Goal: Book appointment/travel/reservation

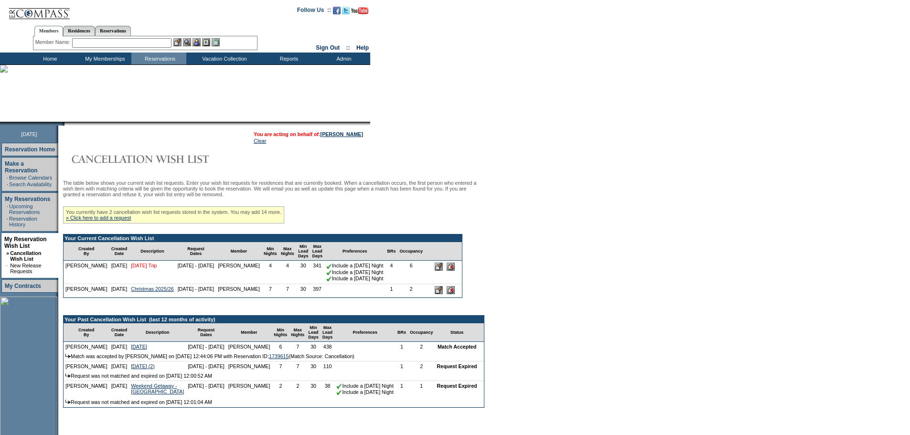
click at [133, 269] on link "November 2025 Trip" at bounding box center [144, 266] width 26 height 6
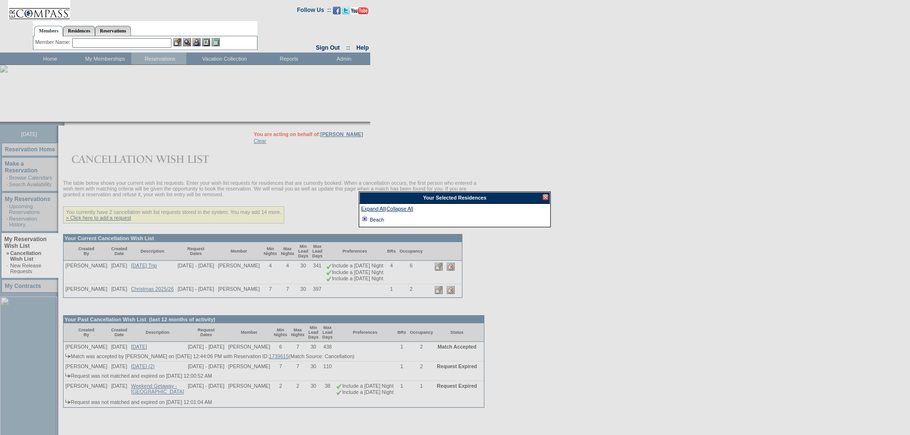
click at [365, 219] on td at bounding box center [365, 220] width 8 height 11
click at [545, 198] on div at bounding box center [546, 197] width 6 height 6
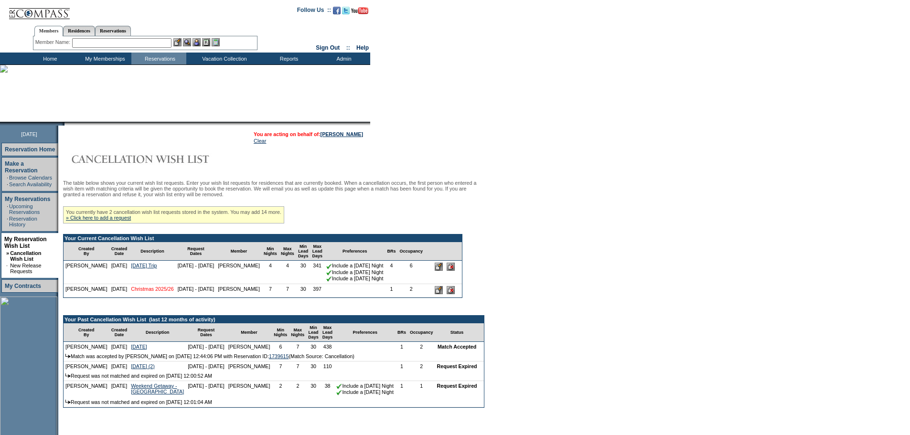
click at [133, 292] on link "Christmas 2025/26" at bounding box center [152, 289] width 43 height 6
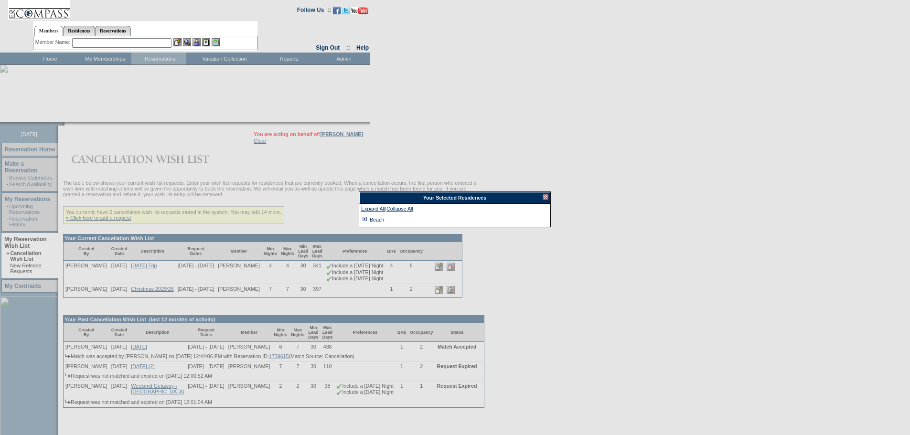
click at [363, 219] on td at bounding box center [365, 220] width 8 height 11
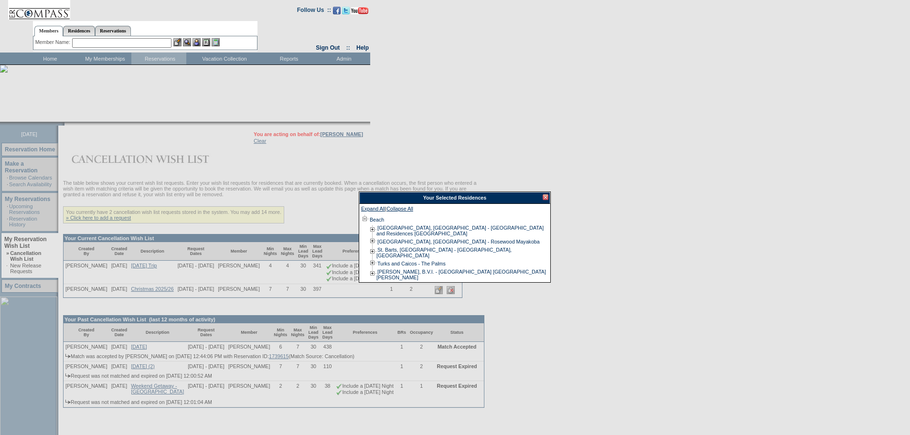
click at [546, 197] on div at bounding box center [546, 197] width 6 height 6
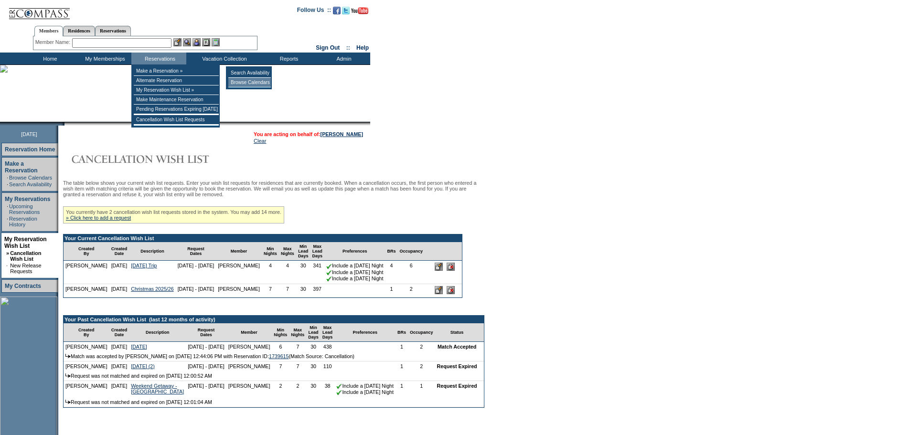
click at [258, 83] on td "Browse Calendars" at bounding box center [249, 83] width 43 height 10
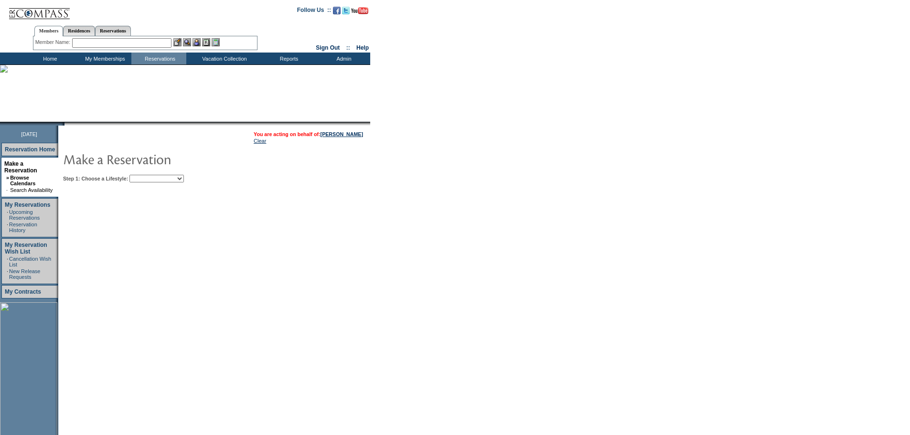
click at [184, 181] on select "Beach Leisure Metropolitan Mountain OIAL for Adventure OIAL for Couples OIAL fo…" at bounding box center [156, 179] width 54 height 8
select select "Beach"
click at [146, 176] on select "Beach Leisure Metropolitan Mountain OIAL for Adventure OIAL for Couples OIAL fo…" at bounding box center [156, 179] width 54 height 8
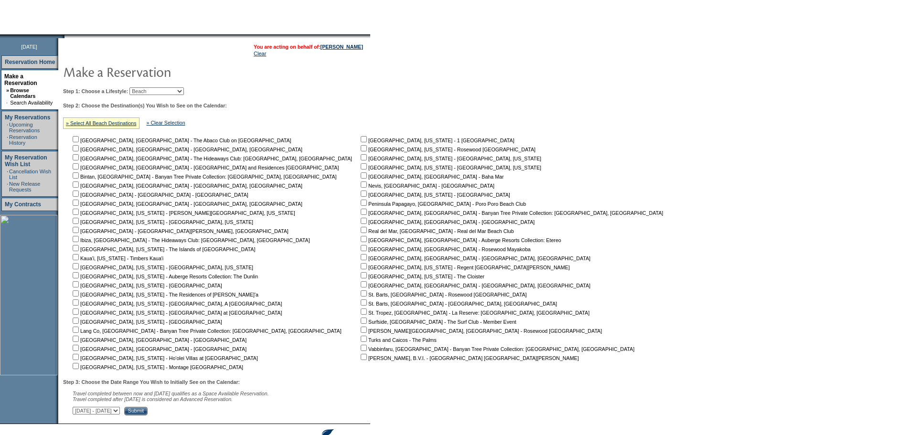
scroll to position [96, 0]
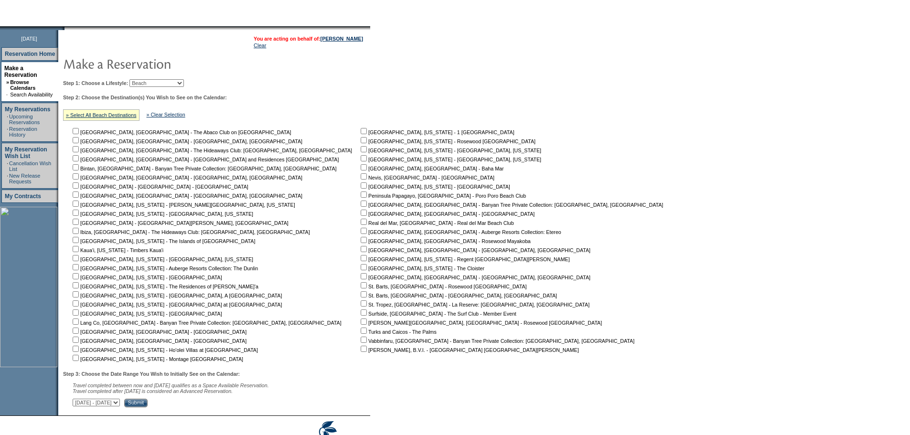
click at [361, 349] on input "checkbox" at bounding box center [364, 349] width 6 height 6
checkbox input "true"
click at [361, 333] on input "checkbox" at bounding box center [364, 331] width 6 height 6
checkbox input "true"
click at [361, 178] on input "checkbox" at bounding box center [364, 176] width 6 height 6
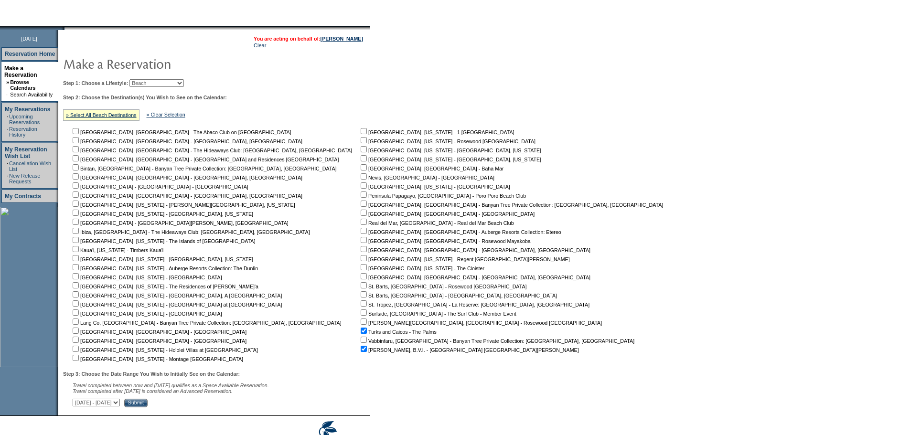
checkbox input "true"
click at [361, 242] on input "checkbox" at bounding box center [364, 240] width 6 height 6
checkbox input "true"
click at [79, 162] on input "checkbox" at bounding box center [76, 158] width 6 height 6
checkbox input "true"
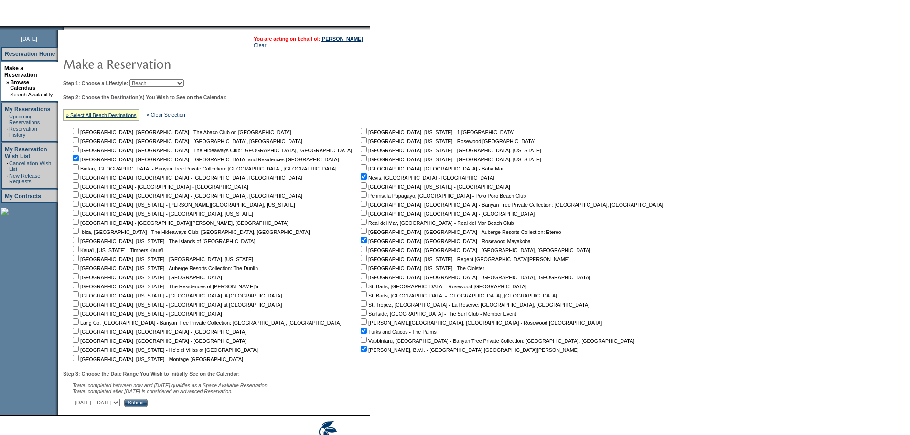
click at [79, 134] on input "checkbox" at bounding box center [76, 131] width 6 height 6
checkbox input "true"
click at [79, 249] on input "checkbox" at bounding box center [76, 249] width 6 height 6
checkbox input "true"
click at [79, 278] on input "checkbox" at bounding box center [76, 276] width 6 height 6
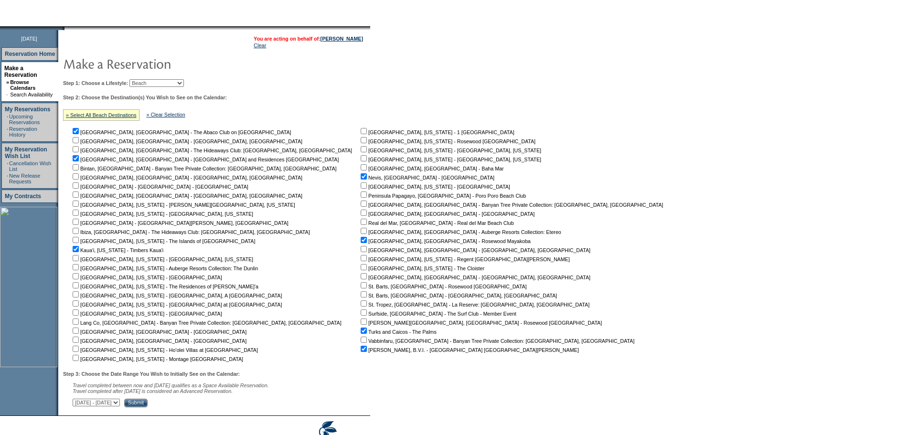
checkbox input "true"
click at [79, 352] on input "checkbox" at bounding box center [76, 349] width 6 height 6
checkbox input "true"
click at [79, 361] on input "checkbox" at bounding box center [76, 358] width 6 height 6
checkbox input "true"
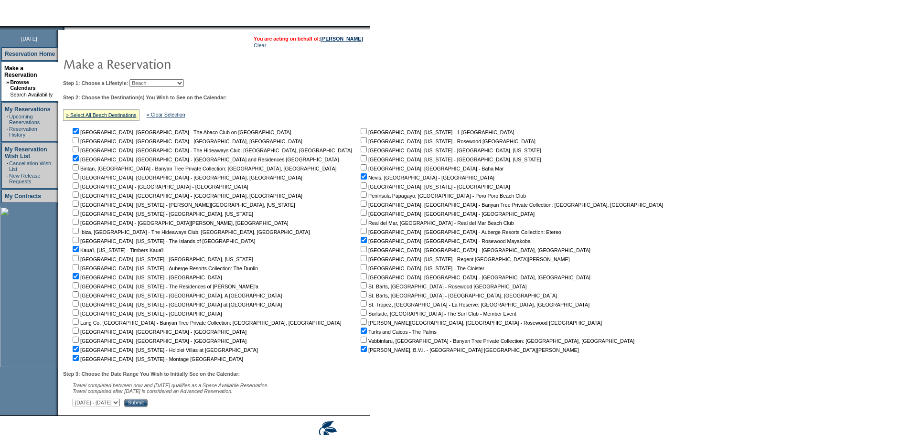
click at [120, 407] on select "[DATE] - [DATE] [DATE] - [DATE] [DATE] - [DATE] [DATE] - [DATE] [DATE] - [DATE]…" at bounding box center [96, 403] width 47 height 8
select select "[DATE]|[DATE]"
click at [78, 404] on select "[DATE] - [DATE] [DATE] - [DATE] [DATE] - [DATE] [DATE] - [DATE] [DATE] - [DATE]…" at bounding box center [96, 403] width 47 height 8
click at [148, 405] on input "Submit" at bounding box center [135, 403] width 23 height 9
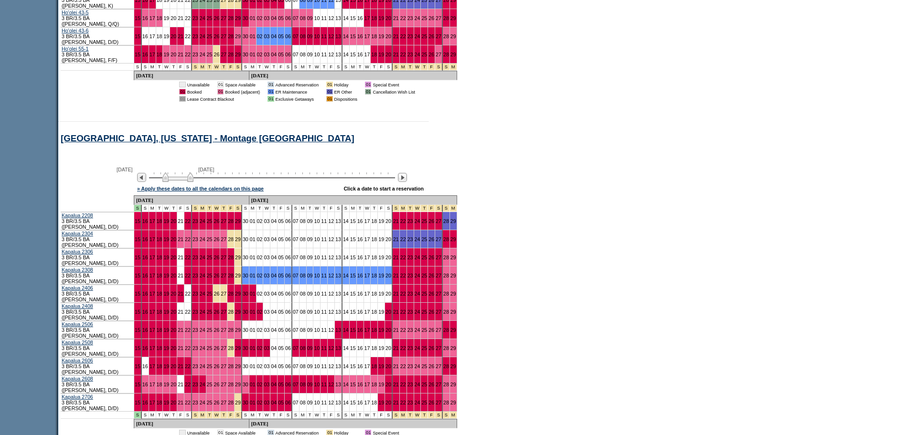
scroll to position [1816, 0]
